Goal: Task Accomplishment & Management: Use online tool/utility

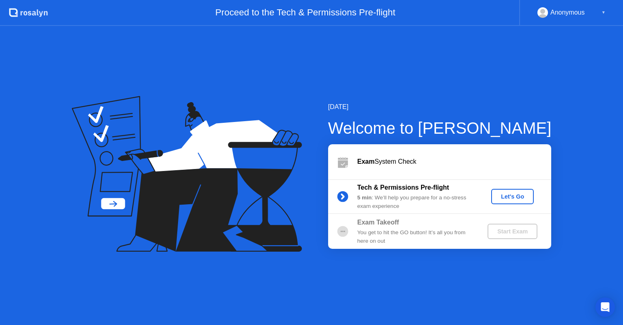
click at [508, 193] on div "Let's Go" at bounding box center [512, 196] width 36 height 6
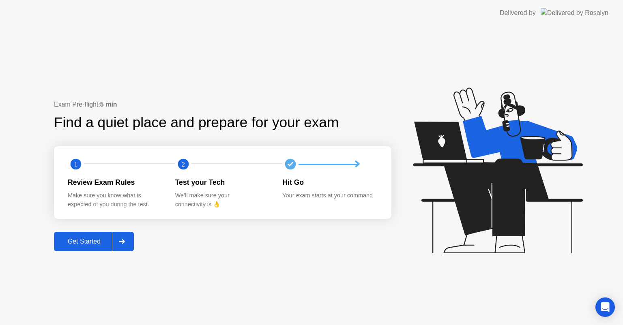
click at [70, 241] on div "Get Started" at bounding box center [84, 241] width 56 height 7
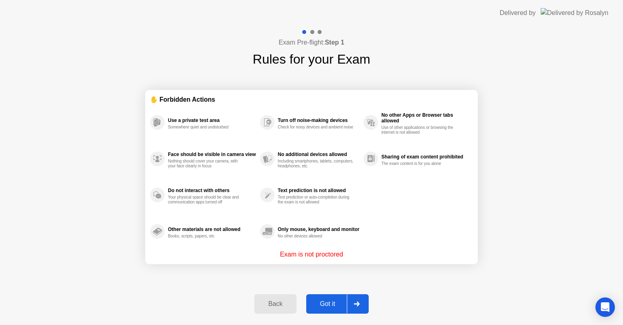
click at [329, 301] on div "Got it" at bounding box center [328, 304] width 38 height 7
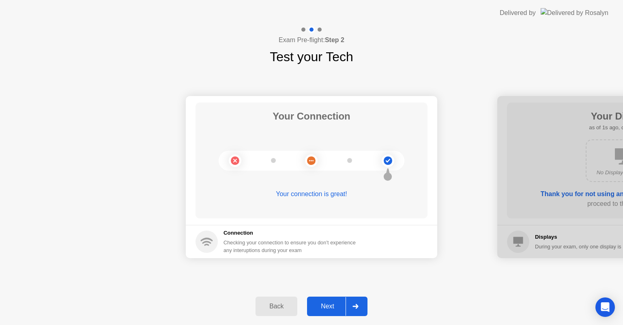
click at [329, 303] on div "Next" at bounding box center [328, 306] width 36 height 7
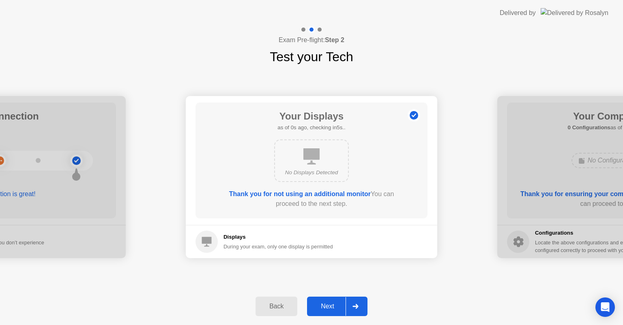
click at [329, 303] on div "Next" at bounding box center [328, 306] width 36 height 7
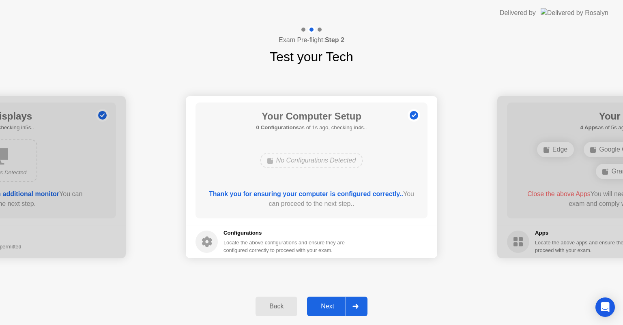
click at [329, 303] on div "Next" at bounding box center [328, 306] width 36 height 7
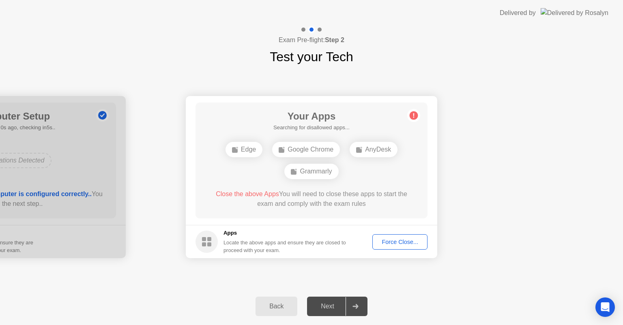
click at [318, 174] on div "Grammarly" at bounding box center [311, 171] width 54 height 15
click at [233, 191] on span "Close the above Apps" at bounding box center [247, 194] width 63 height 7
click at [234, 195] on span "Close the above Apps" at bounding box center [247, 194] width 63 height 7
click at [213, 241] on circle at bounding box center [207, 242] width 22 height 22
click at [413, 114] on circle at bounding box center [414, 116] width 9 height 9
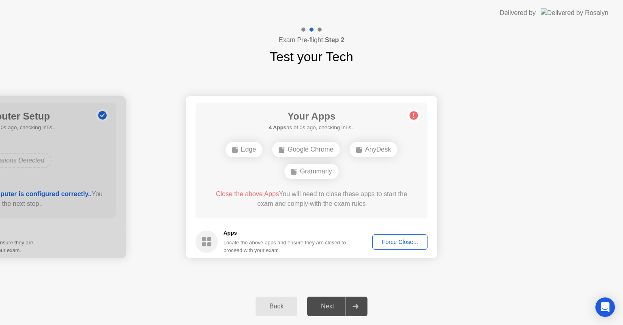
click at [370, 147] on div "AnyDesk" at bounding box center [374, 149] width 48 height 15
click at [386, 237] on button "Force Close..." at bounding box center [399, 241] width 55 height 15
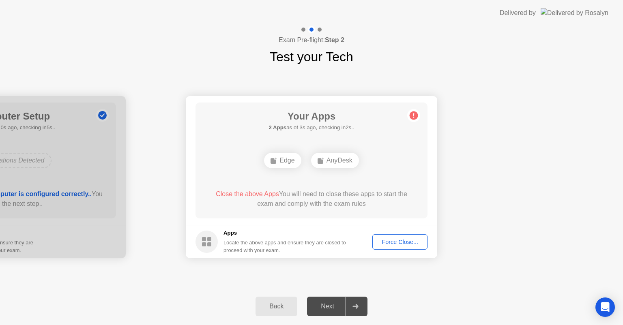
click at [388, 241] on div "Force Close..." at bounding box center [399, 242] width 49 height 6
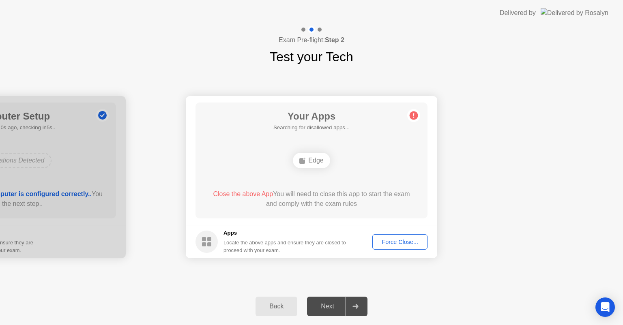
click at [398, 243] on div "Force Close..." at bounding box center [399, 242] width 49 height 6
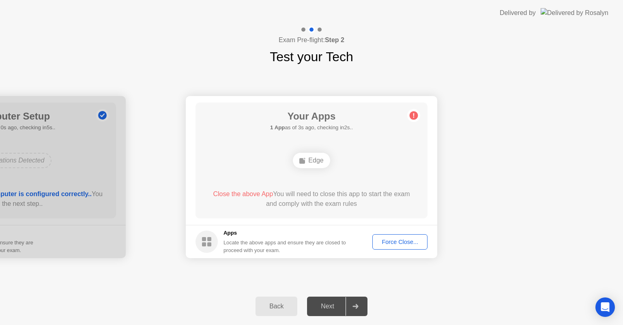
click at [398, 241] on div "Force Close..." at bounding box center [399, 242] width 49 height 6
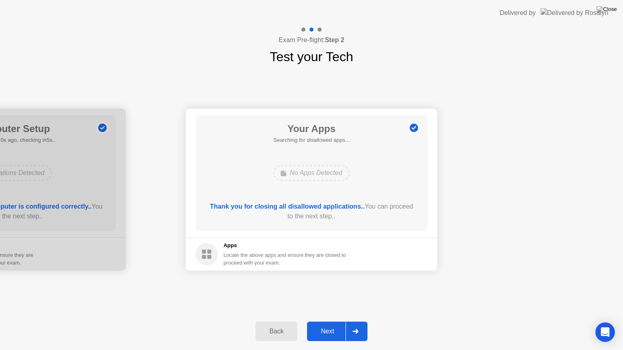
click at [334, 325] on div "Next" at bounding box center [328, 331] width 36 height 7
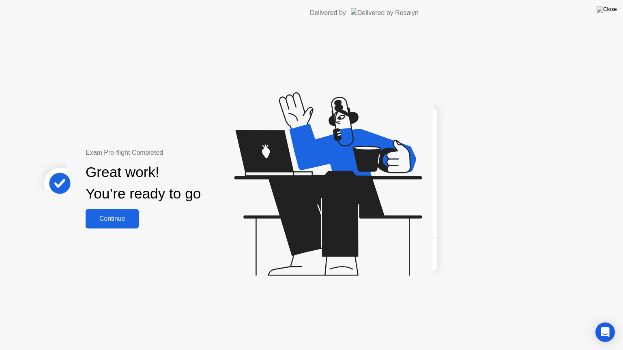
click at [334, 325] on div "Exam Pre-flight Completed Great work! You’re ready to go Continue" at bounding box center [216, 188] width 433 height 325
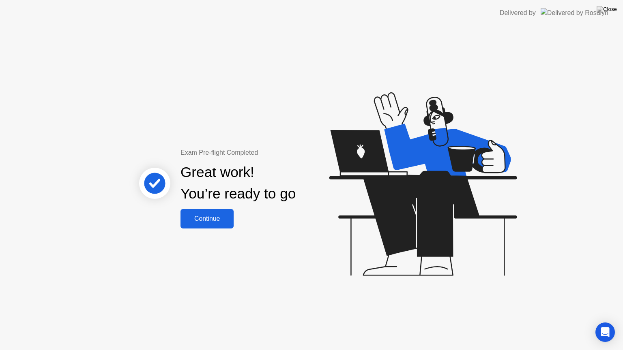
click at [222, 219] on div "Continue" at bounding box center [207, 218] width 48 height 7
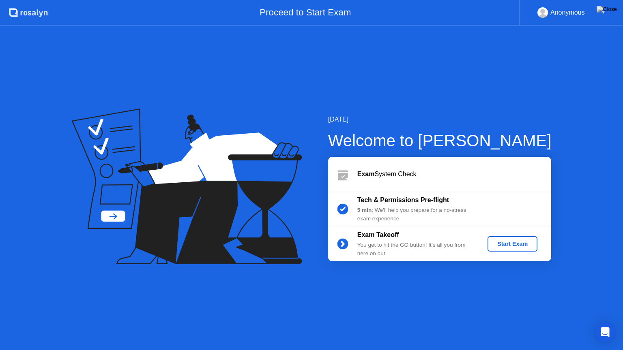
click at [521, 242] on div "Start Exam" at bounding box center [512, 244] width 43 height 6
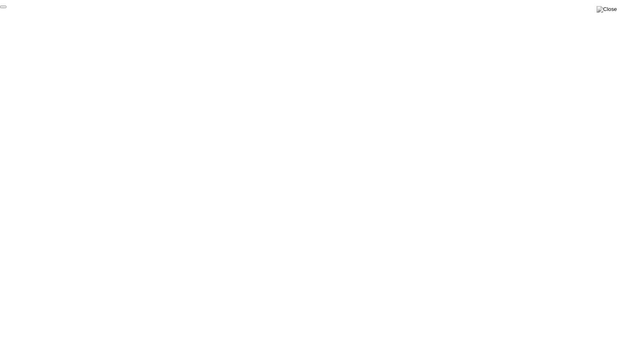
click div "End Proctoring Session"
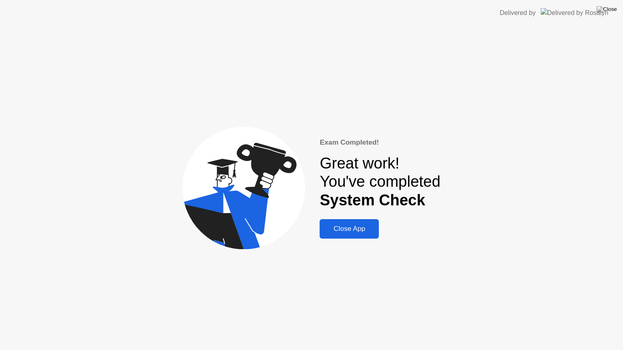
click at [364, 228] on div "Close App" at bounding box center [349, 229] width 54 height 8
